Goal: Task Accomplishment & Management: Complete application form

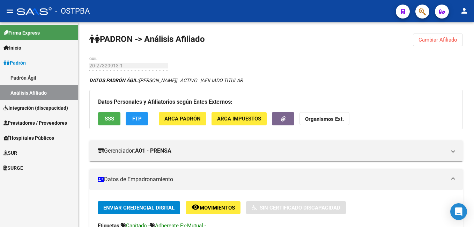
scroll to position [244, 0]
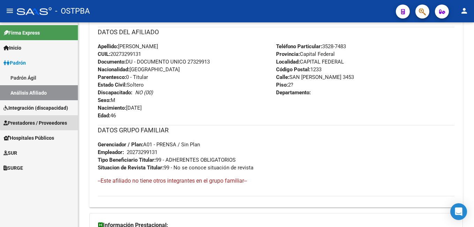
click at [44, 122] on span "Prestadores / Proveedores" at bounding box center [35, 123] width 64 height 8
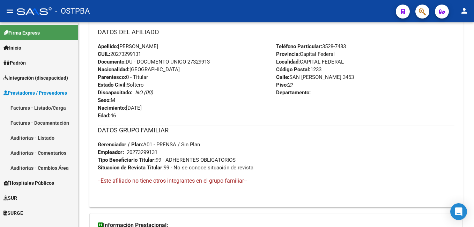
click at [44, 97] on span "Prestadores / Proveedores" at bounding box center [35, 93] width 64 height 8
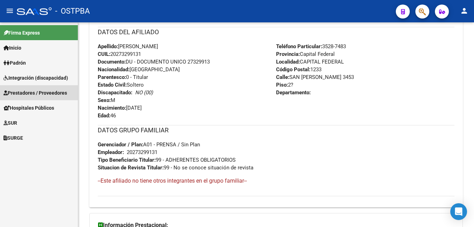
click at [24, 90] on span "Prestadores / Proveedores" at bounding box center [35, 93] width 64 height 8
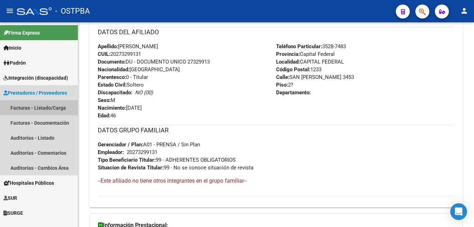
click at [28, 110] on link "Facturas - Listado/Carga" at bounding box center [39, 107] width 78 height 15
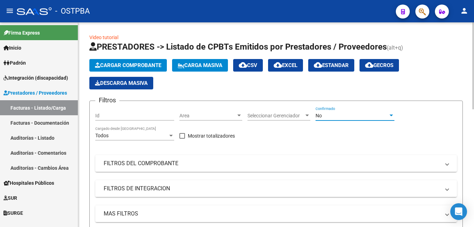
click at [390, 117] on div at bounding box center [391, 116] width 6 height 6
click at [391, 115] on div at bounding box center [391, 116] width 3 height 2
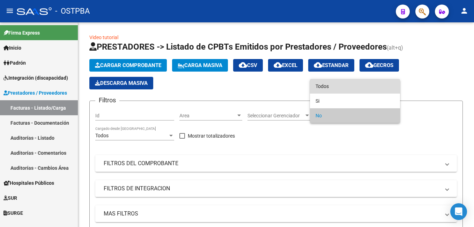
click at [343, 88] on span "Todos" at bounding box center [355, 86] width 79 height 15
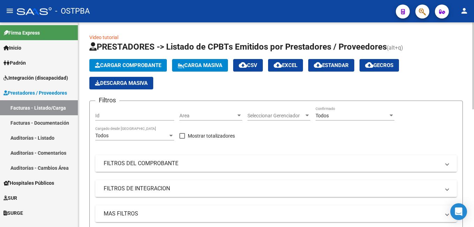
click at [449, 164] on span at bounding box center [447, 164] width 3 height 8
click at [447, 167] on span at bounding box center [447, 164] width 3 height 8
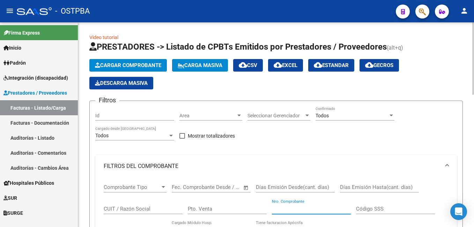
click at [313, 207] on input "Nro. Comprobante" at bounding box center [311, 209] width 79 height 6
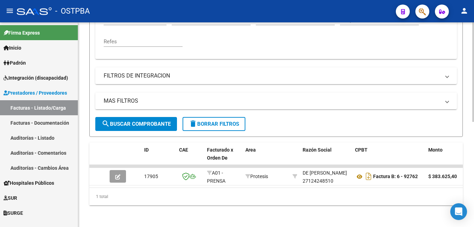
scroll to position [217, 0]
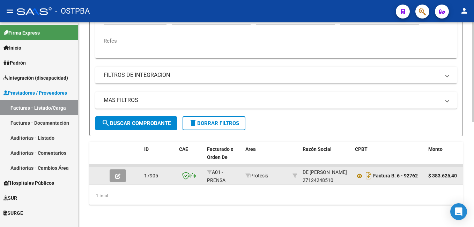
type input "92762"
click at [121, 170] on button "button" at bounding box center [118, 175] width 16 height 13
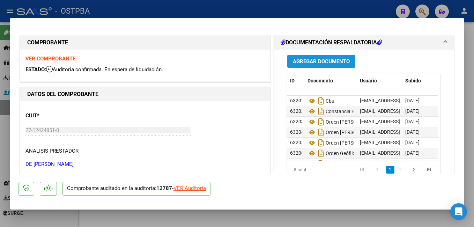
click at [325, 58] on button "Agregar Documento" at bounding box center [321, 61] width 68 height 13
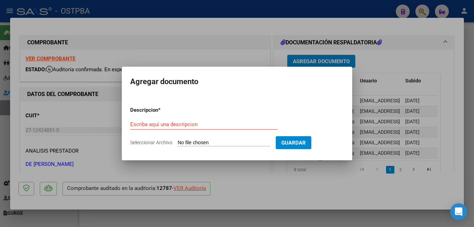
click at [146, 142] on span "Seleccionar Archivo" at bounding box center [151, 143] width 42 height 6
click at [178, 142] on input "Seleccionar Archivo" at bounding box center [224, 143] width 93 height 7
type input "C:\fakepath\Presup Aprob L&S_20251006_0001.pdf"
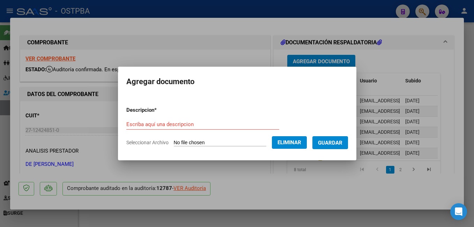
click at [212, 126] on input "Escriba aquí una descripcion" at bounding box center [202, 124] width 153 height 6
click at [186, 127] on input "Escriba aquí una descripcion" at bounding box center [202, 124] width 153 height 6
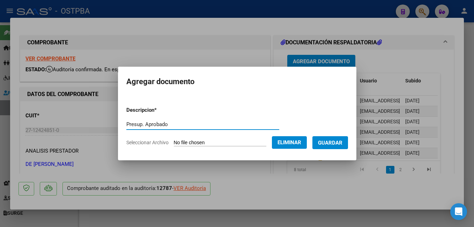
type input "Presup. Aprobado"
click at [343, 141] on span "Guardar" at bounding box center [330, 143] width 24 height 6
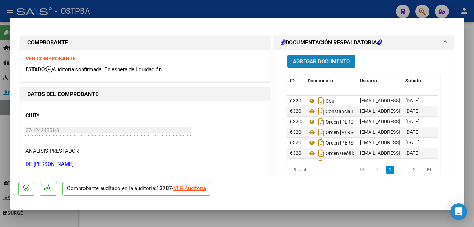
click at [309, 63] on span "Agregar Documento" at bounding box center [321, 61] width 57 height 6
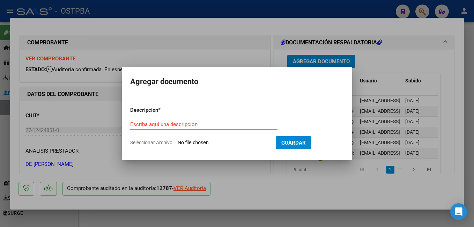
click at [159, 142] on span "Seleccionar Archivo" at bounding box center [151, 143] width 42 height 6
click at [178, 142] on input "Seleccionar Archivo" at bounding box center [224, 143] width 93 height 7
type input "C:\fakepath\Auditoría_20251006_0001.pdf"
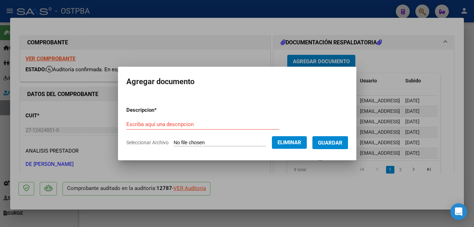
click at [199, 126] on input "Escriba aquí una descripcion" at bounding box center [202, 124] width 153 height 6
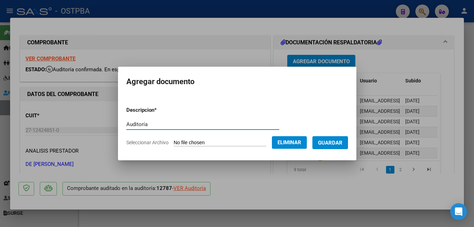
type input "Auditoría"
click at [343, 140] on span "Guardar" at bounding box center [330, 143] width 24 height 6
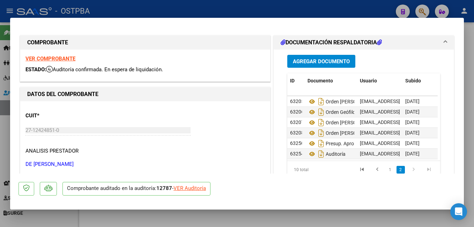
scroll to position [47, 0]
click at [249, 6] on div at bounding box center [237, 113] width 474 height 227
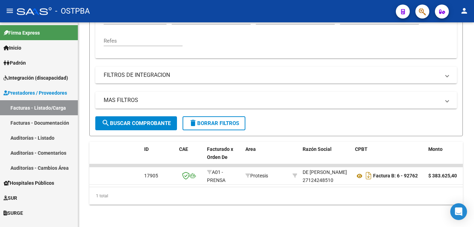
scroll to position [217, 0]
